Goal: Information Seeking & Learning: Find specific fact

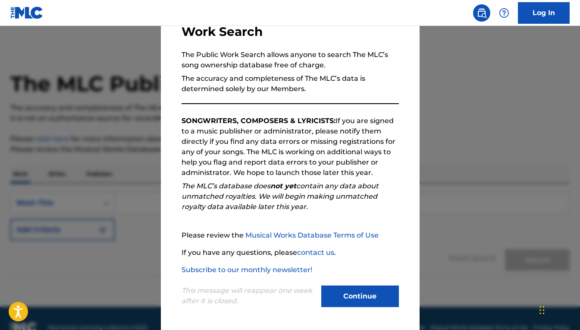
scroll to position [65, 0]
click at [372, 287] on button "Continue" at bounding box center [361, 296] width 78 height 22
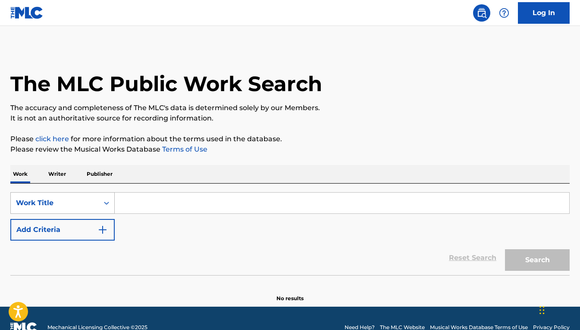
click at [107, 199] on div "Search Form" at bounding box center [107, 203] width 16 height 16
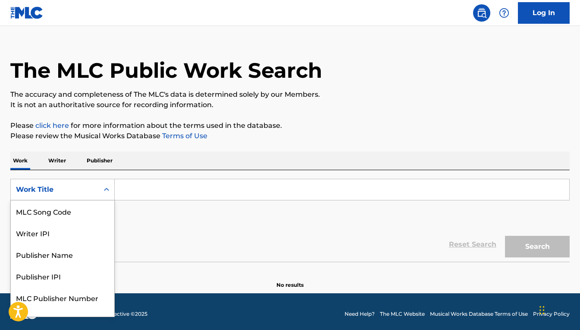
scroll to position [14, 0]
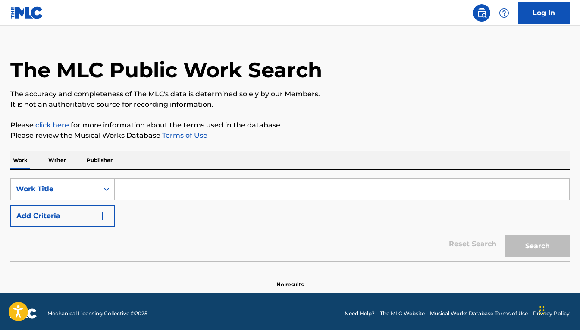
click at [66, 165] on p "Writer" at bounding box center [57, 160] width 23 height 18
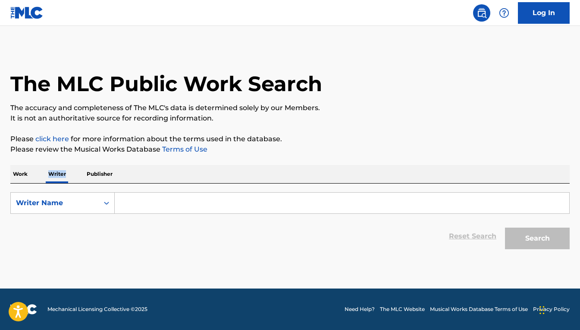
click at [66, 165] on p "Writer" at bounding box center [57, 174] width 23 height 18
click at [104, 177] on p "Publisher" at bounding box center [99, 174] width 31 height 18
click at [32, 177] on div "Work Writer Publisher" at bounding box center [290, 174] width 560 height 18
click at [24, 174] on p "Work" at bounding box center [20, 174] width 20 height 18
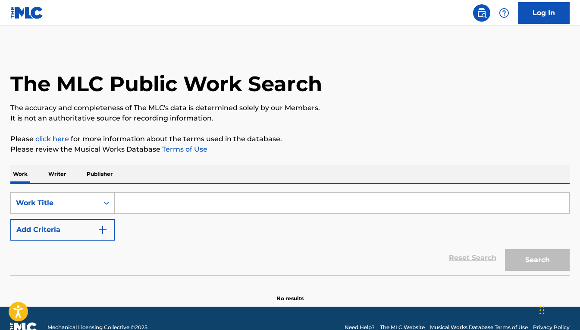
click at [124, 196] on input "Search Form" at bounding box center [342, 202] width 455 height 21
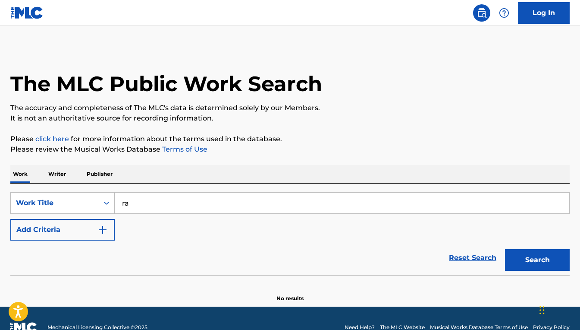
type input "r"
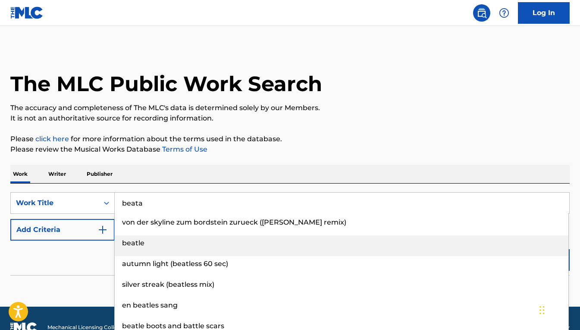
drag, startPoint x: 127, startPoint y: 218, endPoint x: 148, endPoint y: 245, distance: 34.5
click at [148, 245] on div "beatle" at bounding box center [342, 243] width 454 height 16
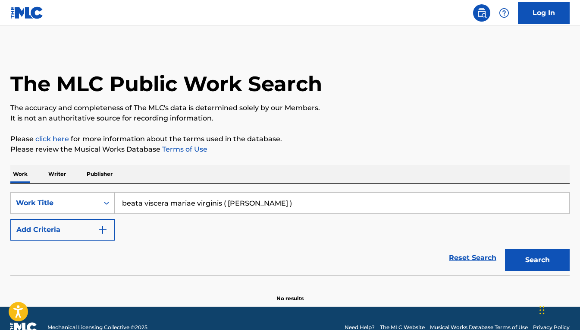
drag, startPoint x: 142, startPoint y: 200, endPoint x: 328, endPoint y: 184, distance: 185.9
click at [328, 184] on div "SearchWithCriteria0be0d4c5-a5c7-4352-b6d7-4e7f7f90d793 Work Title beata viscera…" at bounding box center [290, 228] width 560 height 91
click at [309, 198] on input "beata viscera mariae virginis ( [PERSON_NAME] )" at bounding box center [342, 202] width 455 height 21
drag, startPoint x: 296, startPoint y: 204, endPoint x: 141, endPoint y: 207, distance: 155.0
click at [141, 207] on input "beata viscera mariae virginis ( [PERSON_NAME] )" at bounding box center [342, 202] width 455 height 21
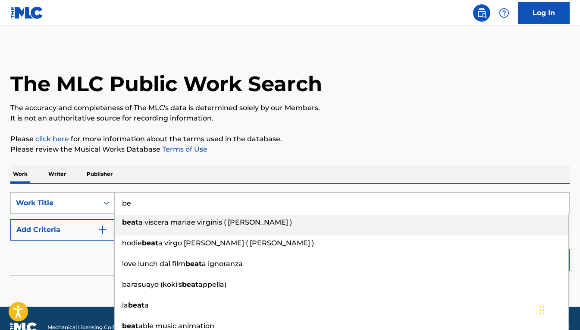
type input "b"
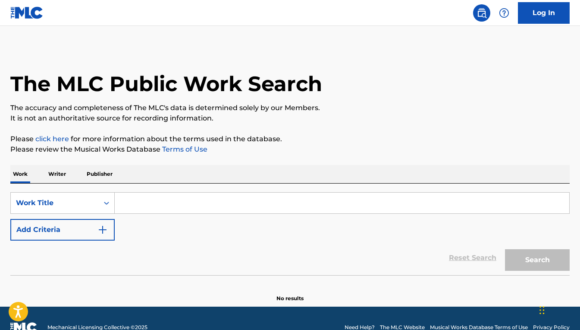
click at [60, 177] on p "Writer" at bounding box center [57, 174] width 23 height 18
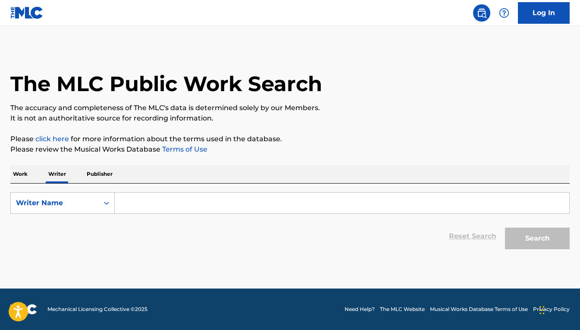
click at [170, 193] on input "Search Form" at bounding box center [342, 202] width 455 height 21
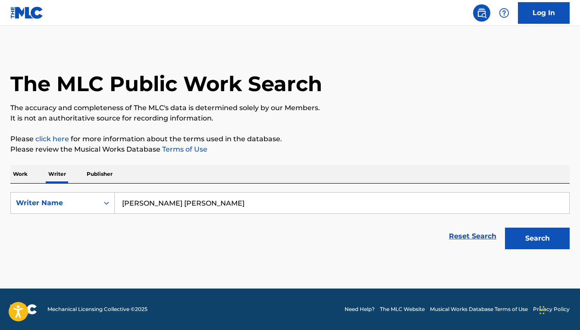
click at [161, 201] on input "[PERSON_NAME] [PERSON_NAME]" at bounding box center [342, 202] width 455 height 21
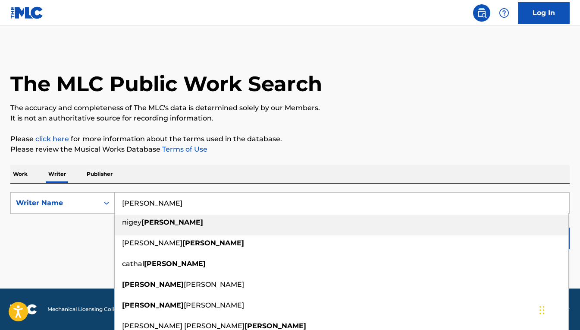
click at [217, 201] on input "[PERSON_NAME]" at bounding box center [342, 202] width 455 height 21
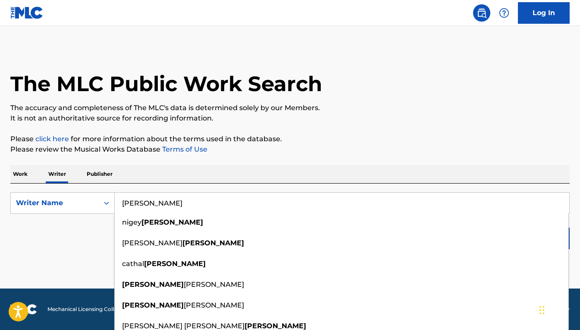
type input "[PERSON_NAME]"
click at [85, 259] on main "The MLC Public Work Search The accuracy and completeness of The MLC's data is d…" at bounding box center [290, 157] width 580 height 262
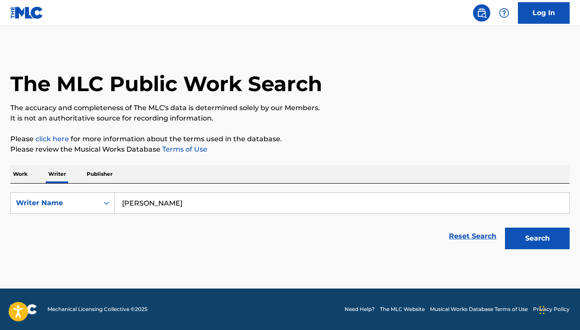
click at [538, 243] on button "Search" at bounding box center [537, 238] width 65 height 22
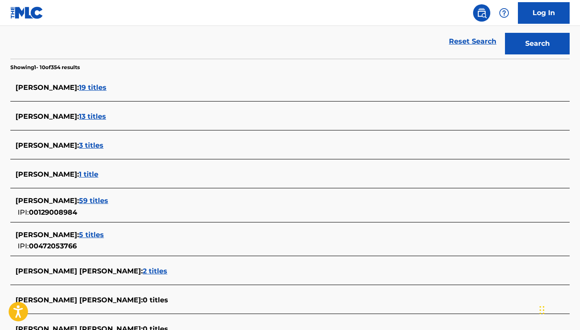
scroll to position [192, 0]
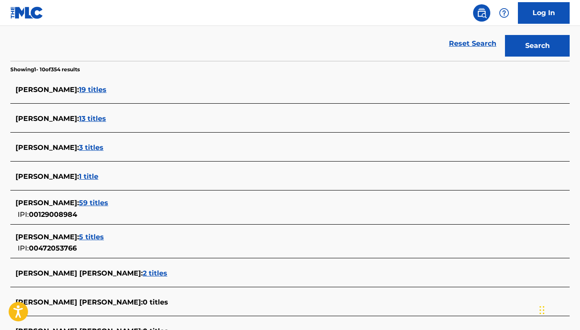
click at [79, 91] on span "19 titles" at bounding box center [93, 89] width 28 height 8
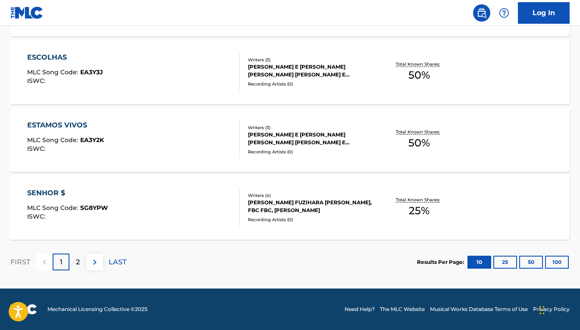
scroll to position [727, 0]
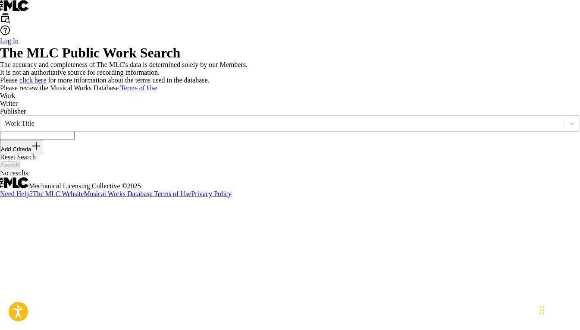
scroll to position [18, 0]
